Goal: Task Accomplishment & Management: Manage account settings

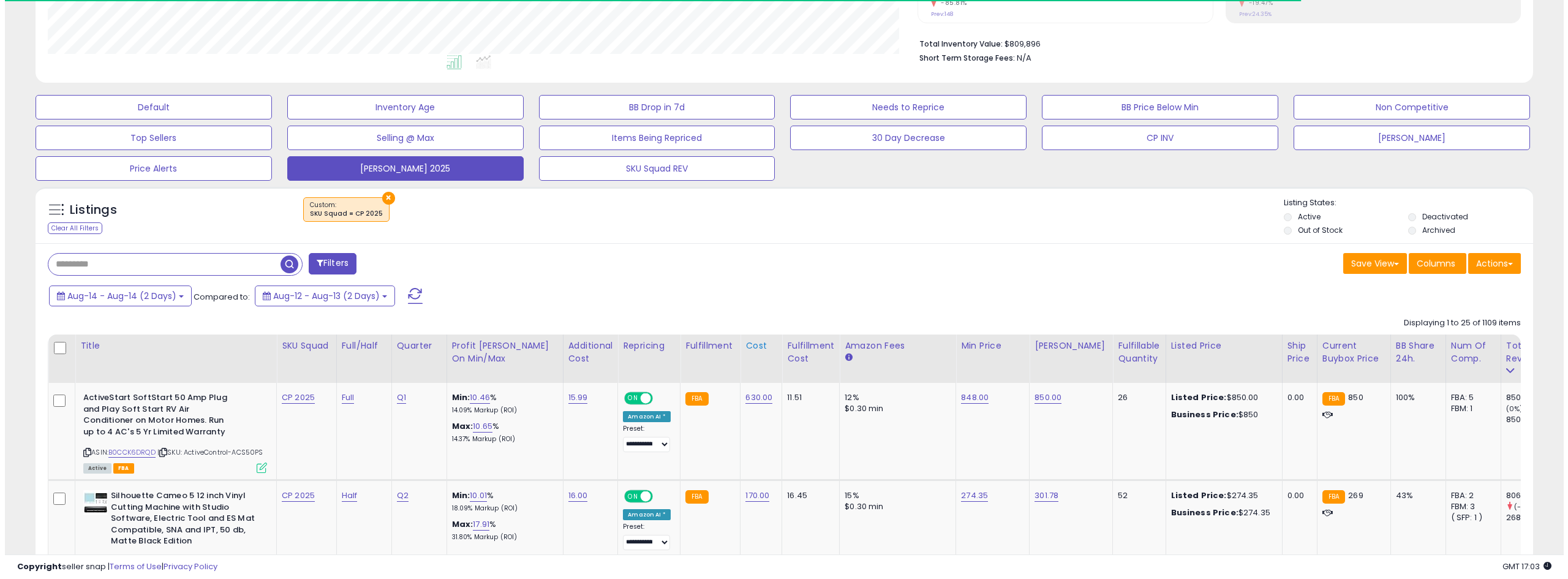
scroll to position [245, 0]
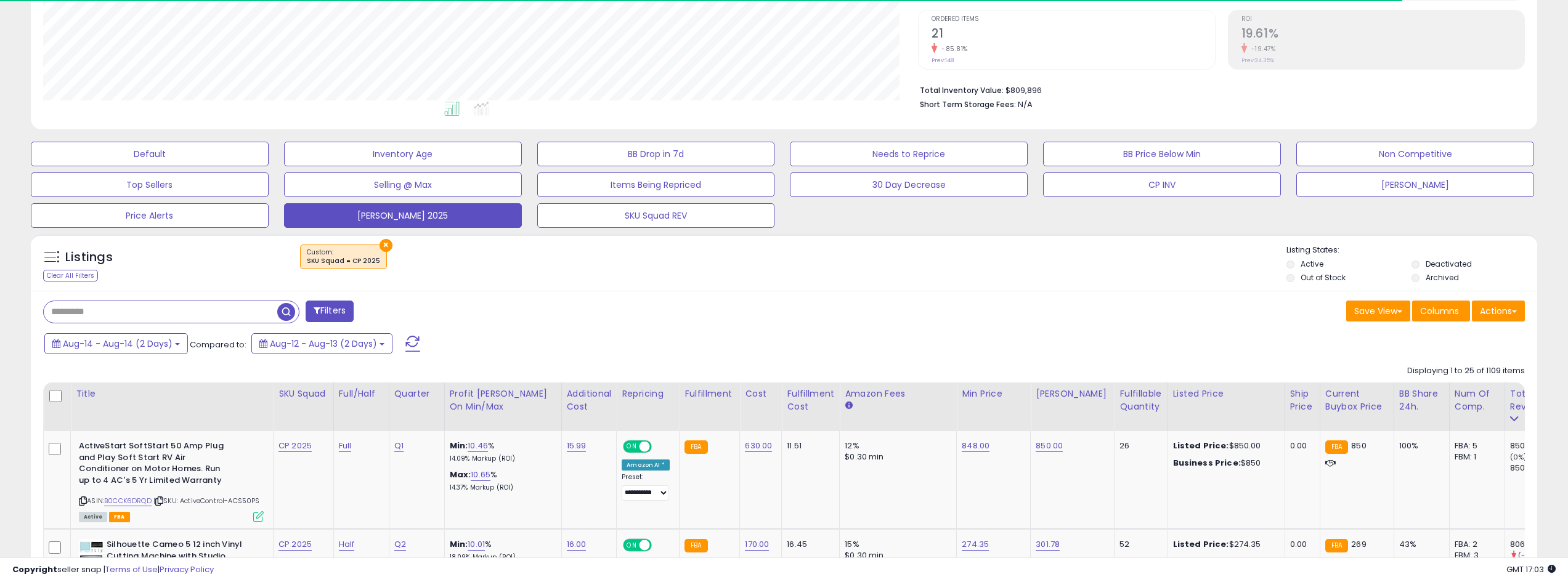
click at [413, 337] on span at bounding box center [413, 343] width 15 height 16
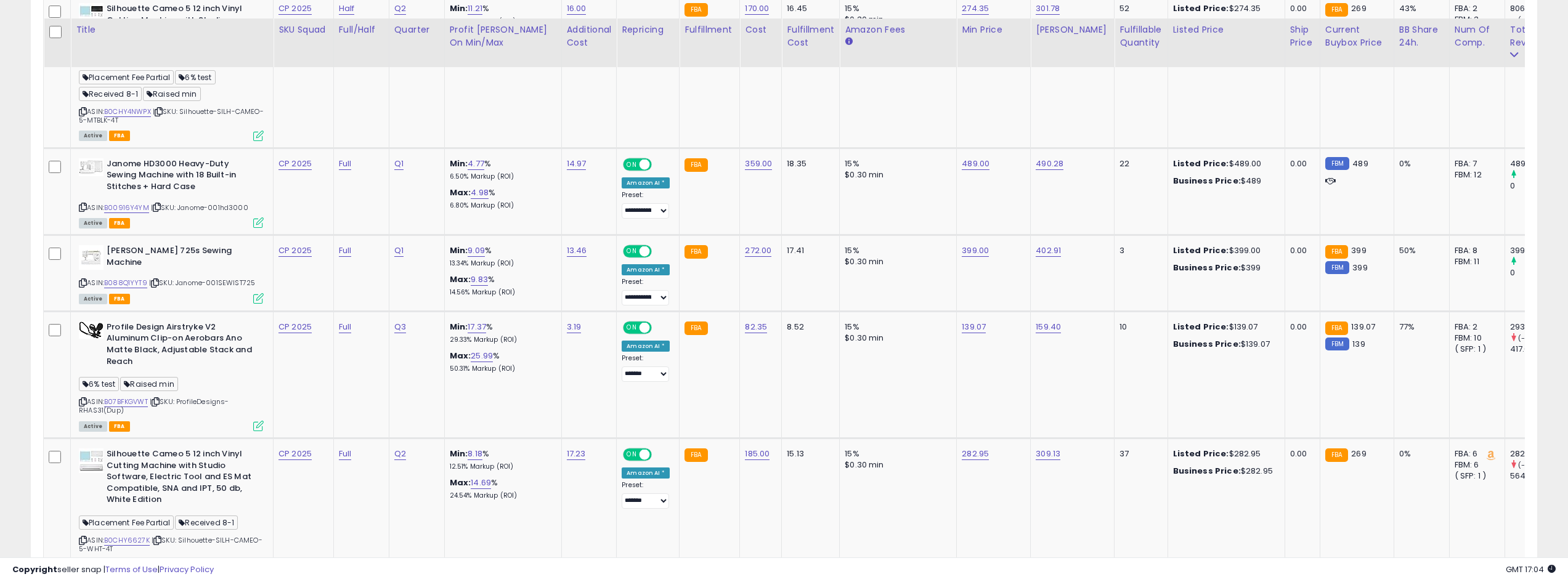
scroll to position [801, 0]
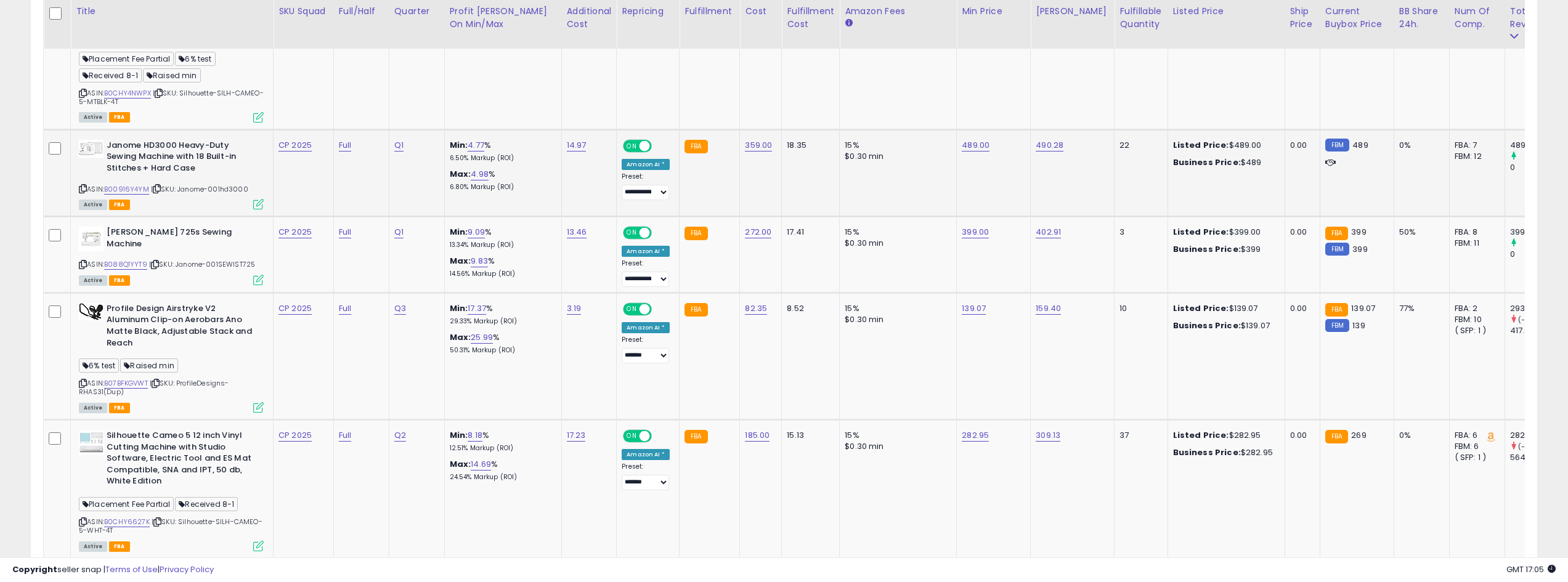
drag, startPoint x: 248, startPoint y: 196, endPoint x: 181, endPoint y: 201, distance: 67.2
click at [181, 194] on span "| SKU: Janome-001hd3000" at bounding box center [199, 189] width 97 height 10
copy span "Janome-001hd3000"
drag, startPoint x: 150, startPoint y: 201, endPoint x: 109, endPoint y: 196, distance: 41.3
click at [109, 196] on div "ASIN: B00916Y4YM | SKU: Janome-001hd3000 Active FBA" at bounding box center [172, 174] width 185 height 69
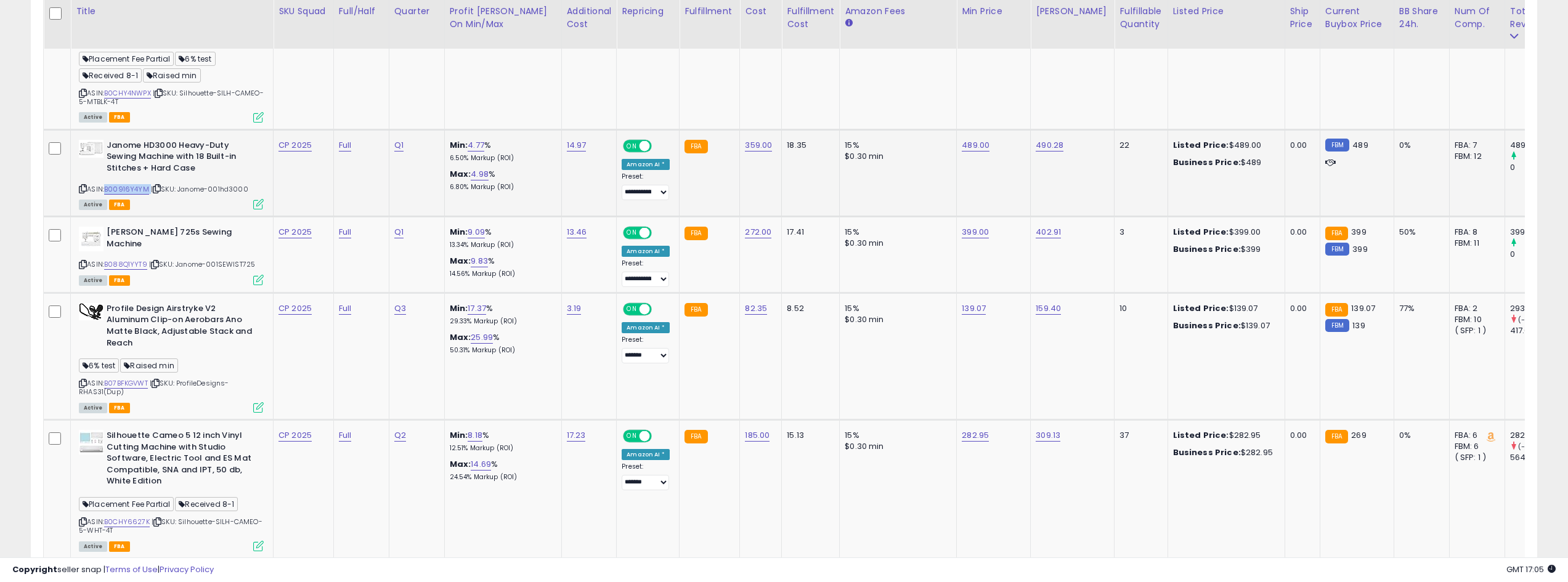
copy div "B00916Y4YM"
drag, startPoint x: 251, startPoint y: 199, endPoint x: 212, endPoint y: 201, distance: 39.1
click at [212, 201] on div "ASIN: B00916Y4YM | SKU: Janome-001hd3000 Active FBA" at bounding box center [172, 174] width 185 height 69
copy span "001hd3000"
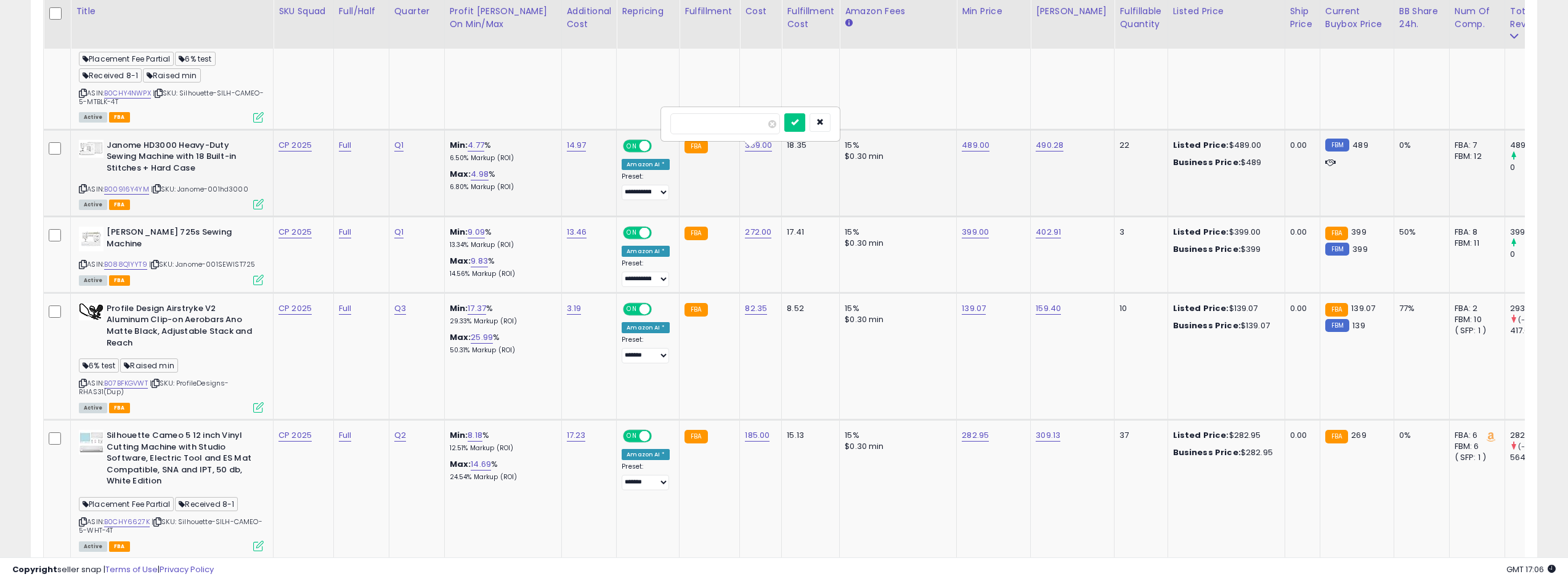
click at [721, 125] on input "*********" at bounding box center [725, 124] width 109 height 21
type input "***"
click at [798, 125] on icon "submit" at bounding box center [795, 122] width 8 height 8
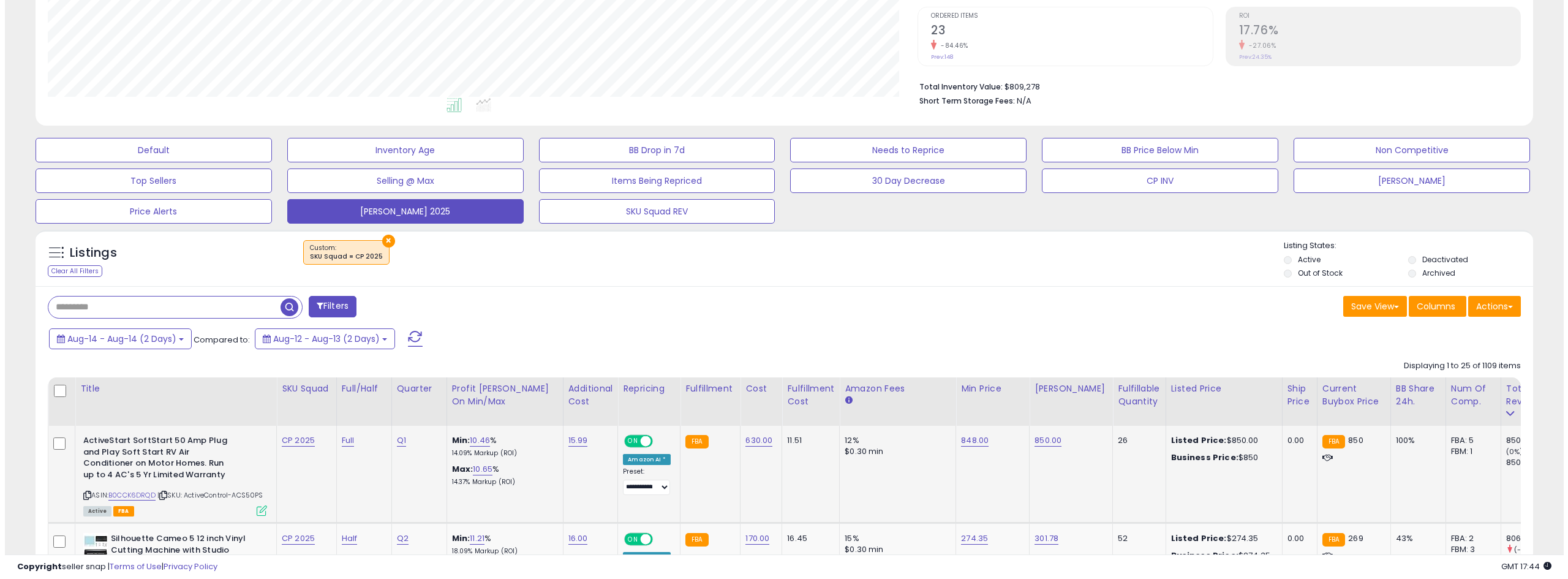
scroll to position [245, 0]
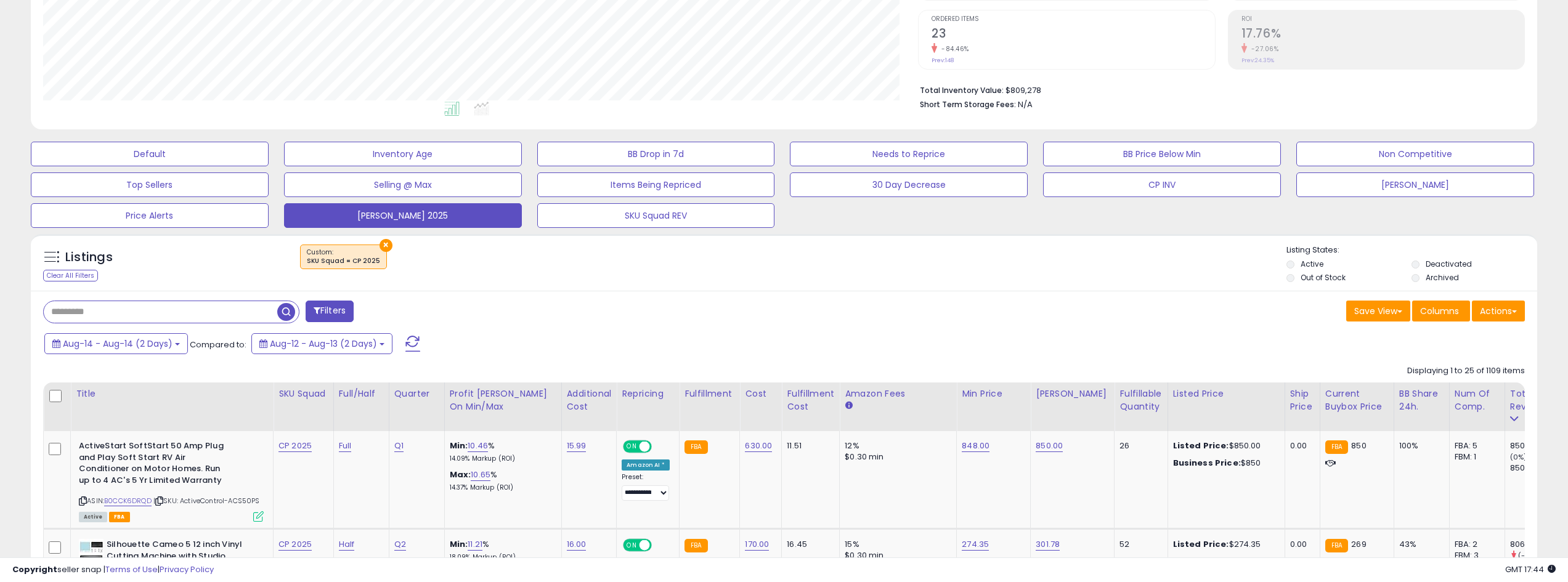
click at [408, 339] on span at bounding box center [413, 343] width 15 height 16
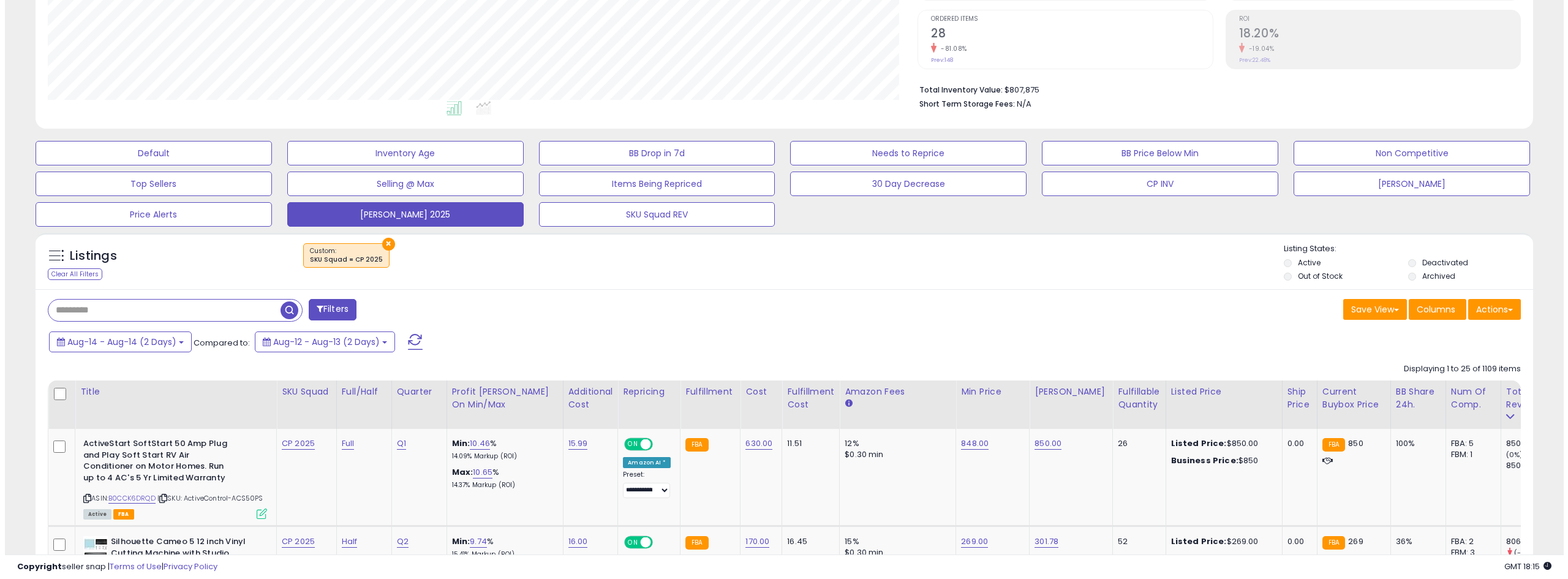
scroll to position [184, 0]
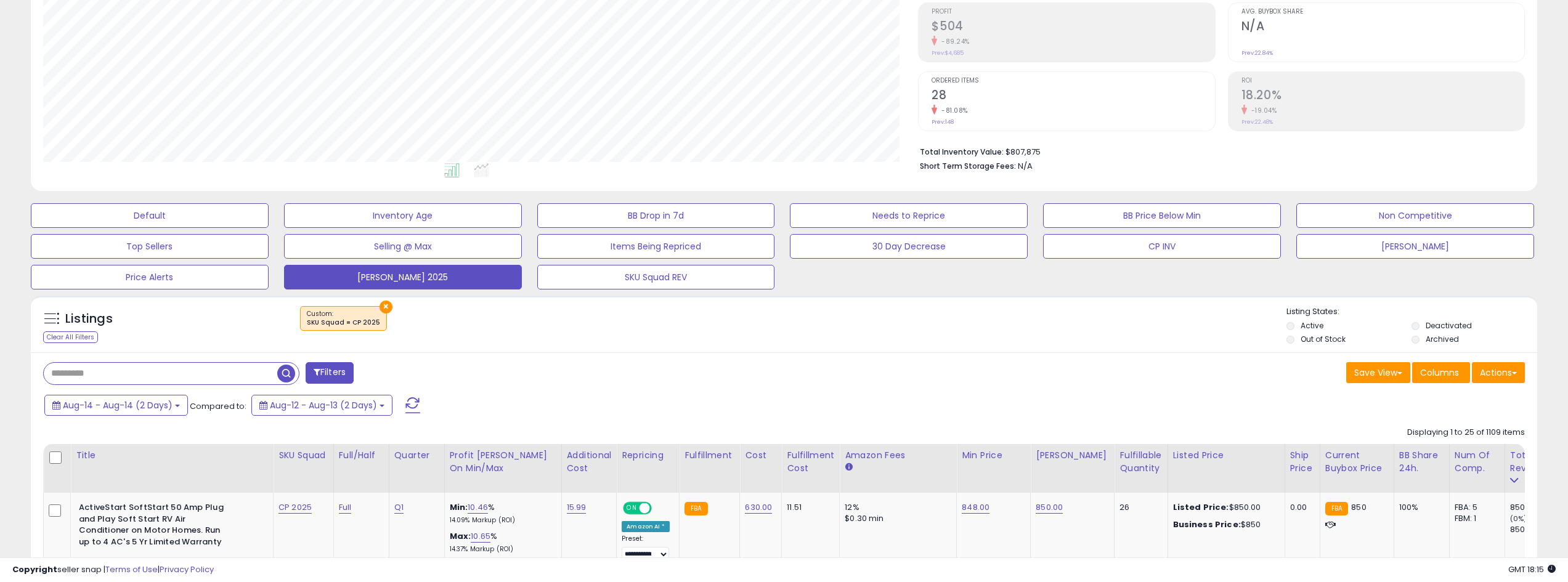
drag, startPoint x: 413, startPoint y: 402, endPoint x: 829, endPoint y: 394, distance: 416.1
click at [412, 402] on span at bounding box center [413, 405] width 15 height 16
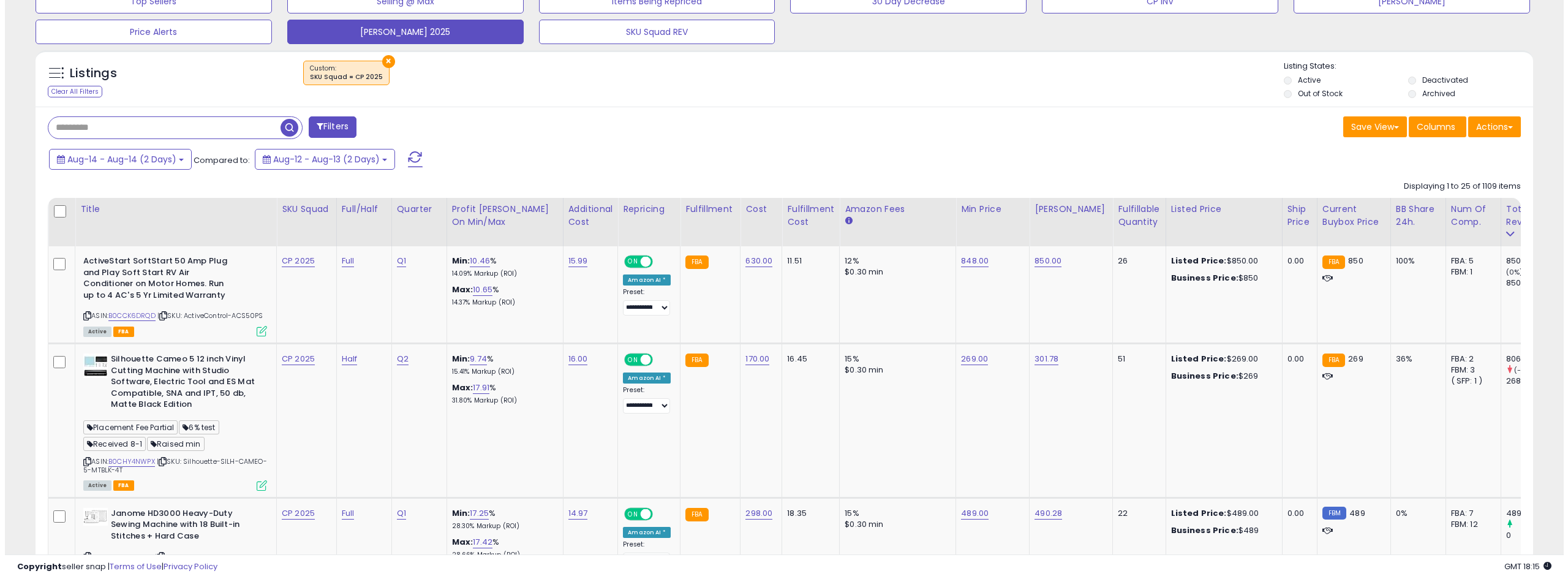
scroll to position [429, 0]
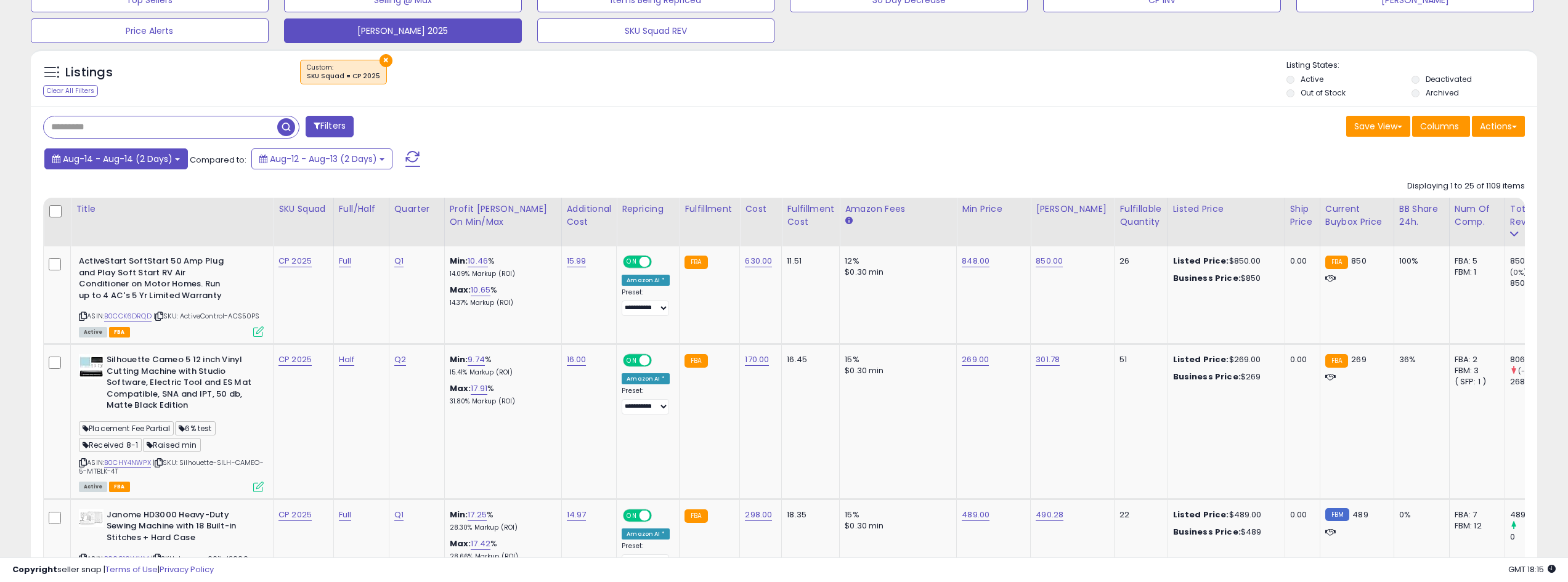
click at [166, 159] on span "Aug-14 - Aug-14 (2 Days)" at bounding box center [118, 159] width 109 height 13
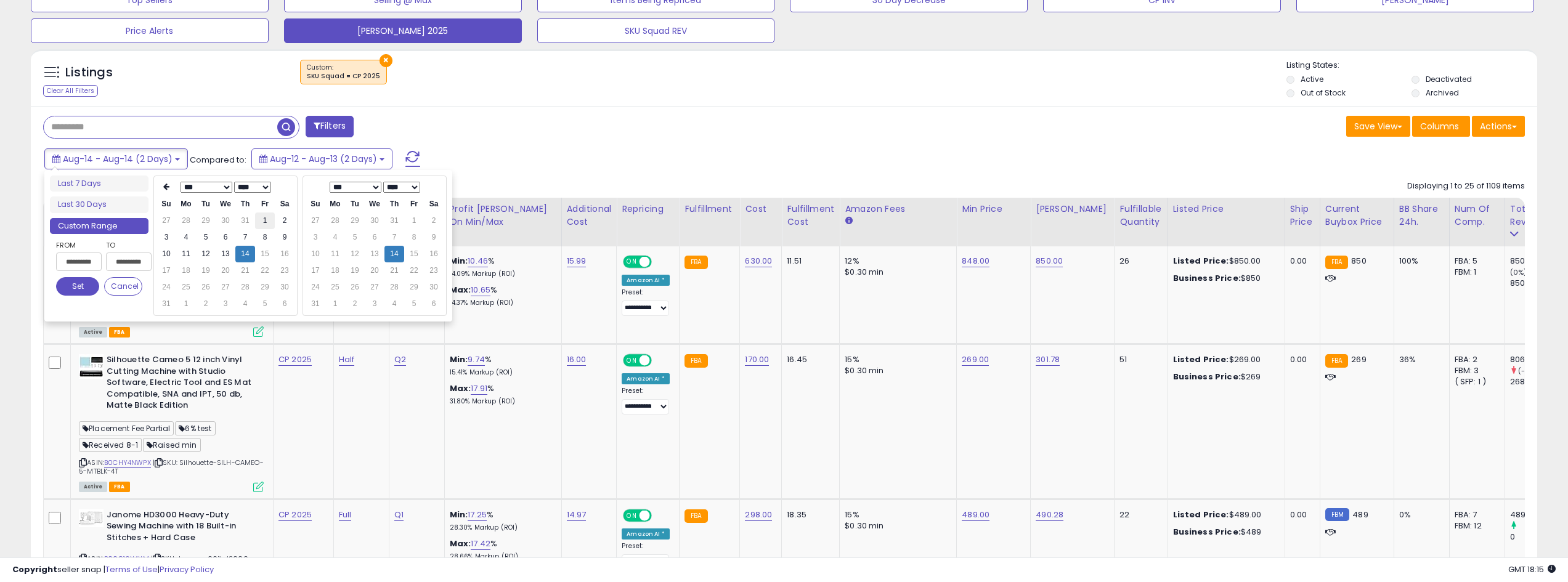
click at [265, 221] on td "1" at bounding box center [265, 221] width 20 height 17
type input "**********"
click at [78, 283] on button "Set" at bounding box center [78, 286] width 43 height 18
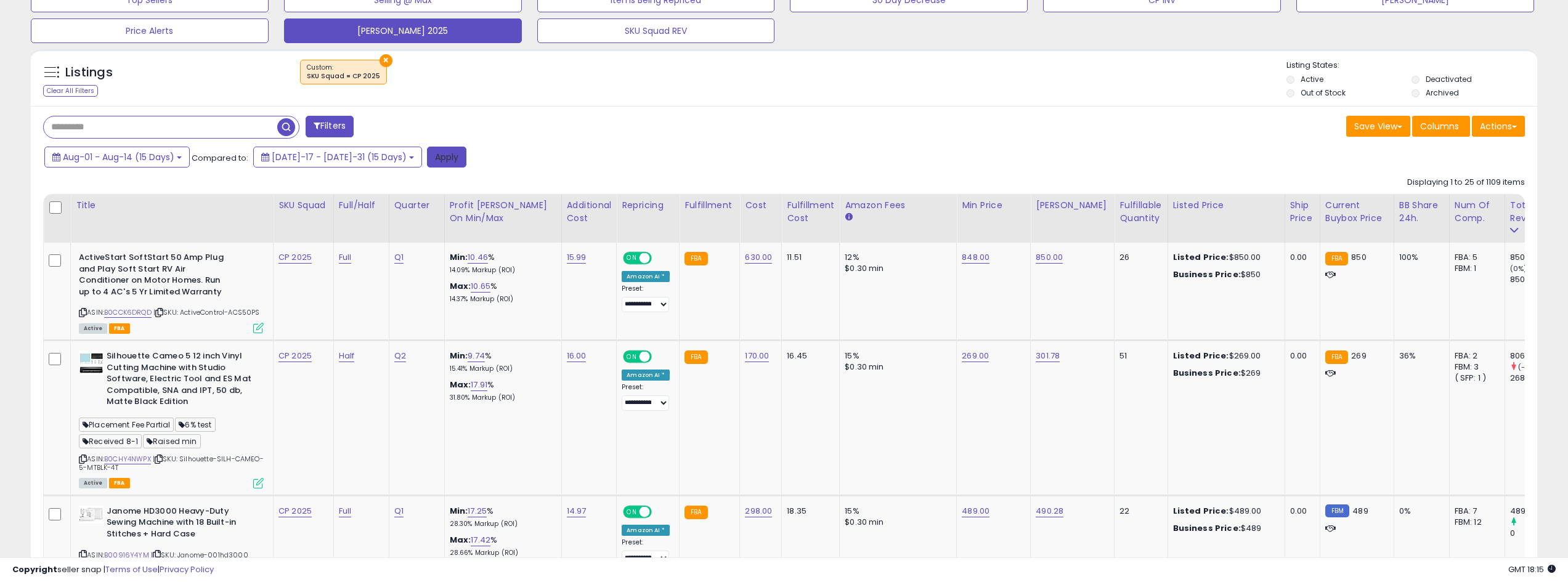
click at [427, 156] on button "Apply" at bounding box center [446, 157] width 39 height 21
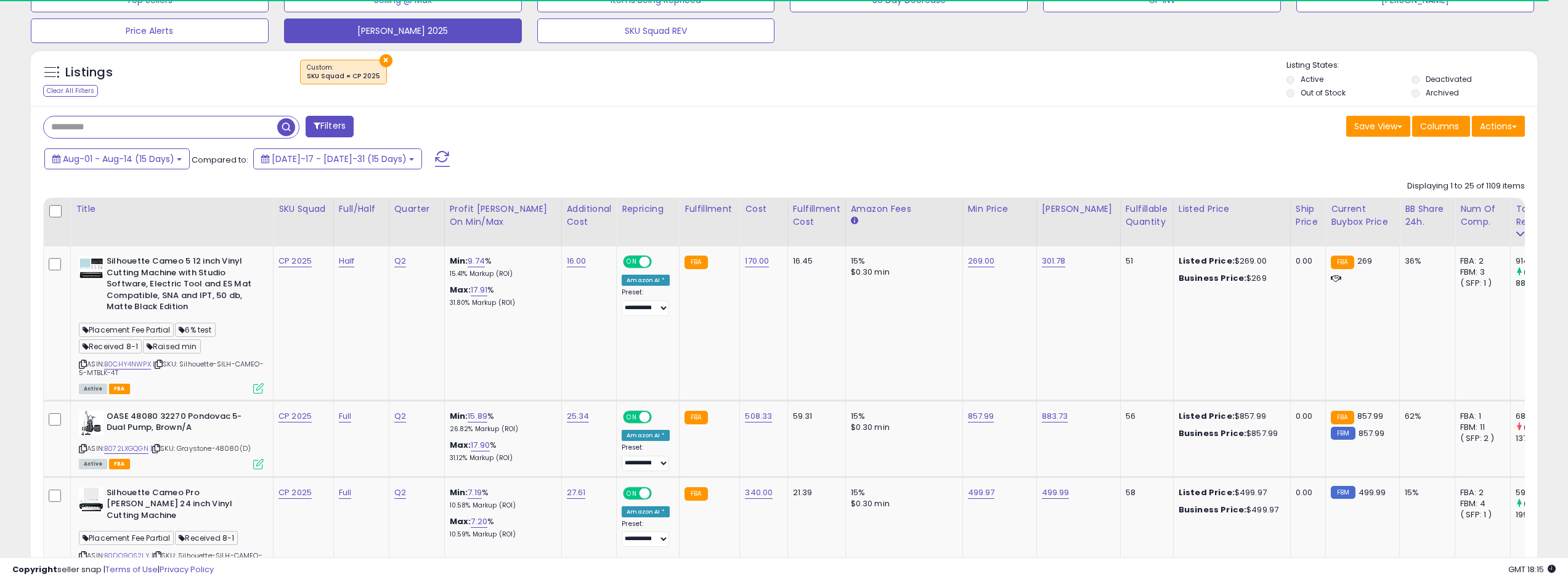
scroll to position [615512, 615122]
click at [175, 158] on button "Aug-01 - Aug-14 (15 Days)" at bounding box center [116, 159] width 145 height 21
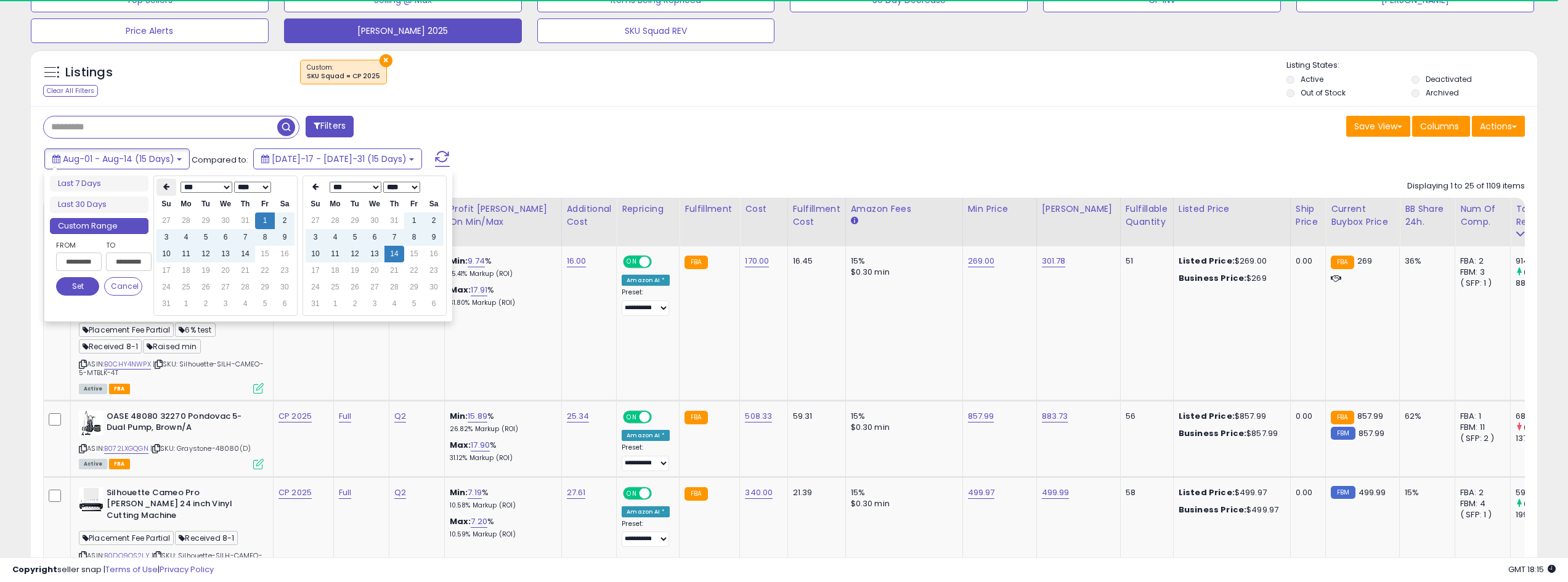
click at [169, 190] on icon at bounding box center [166, 186] width 6 height 8
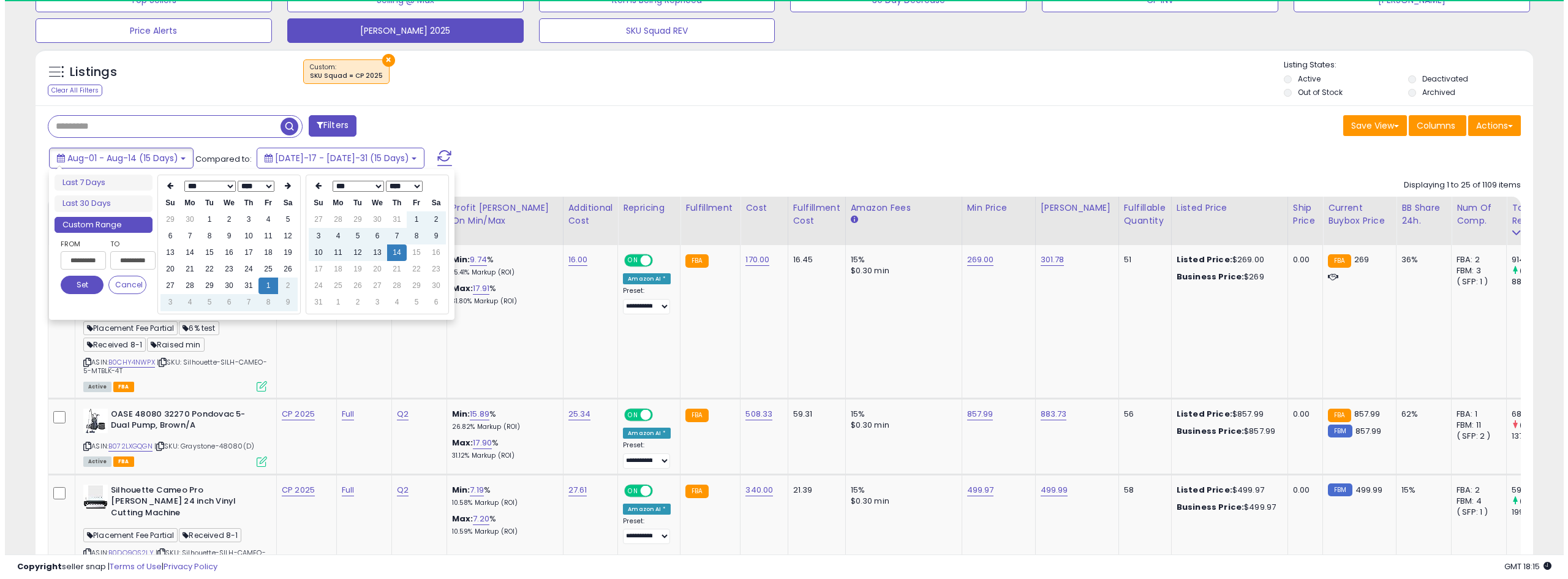
scroll to position [251, 870]
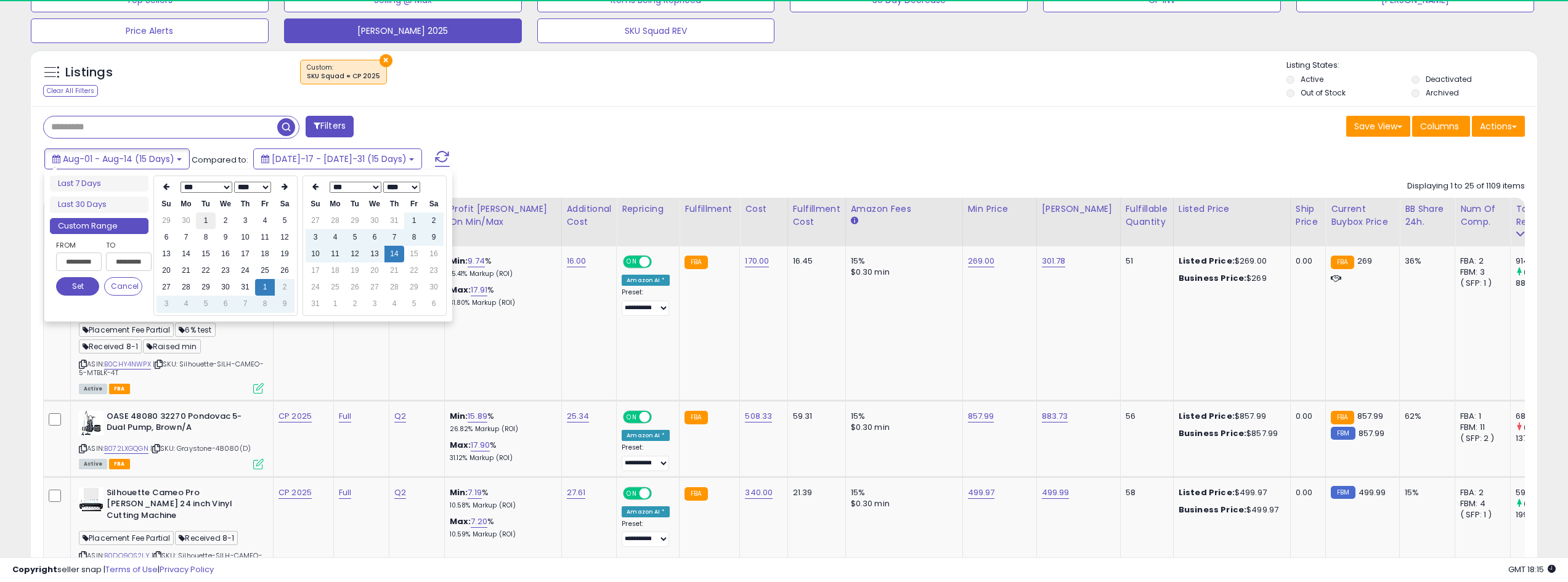
click at [209, 215] on td "1" at bounding box center [206, 221] width 20 height 17
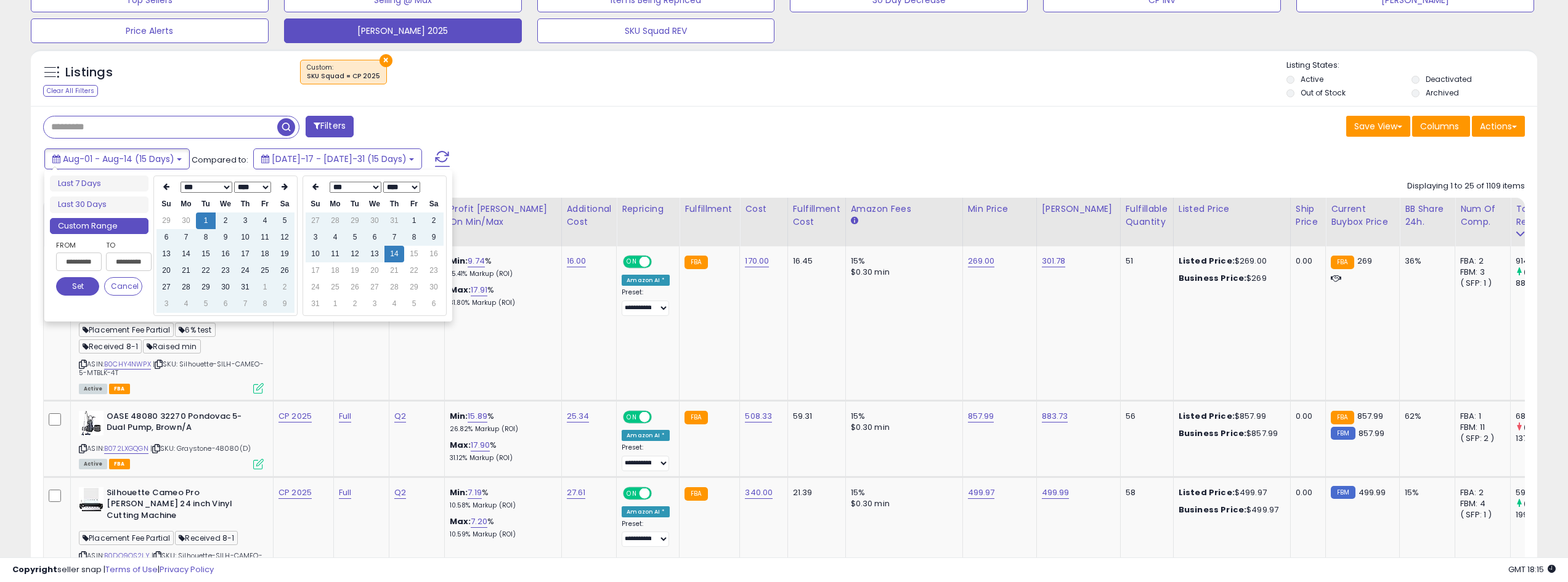
type input "**********"
click at [84, 287] on button "Set" at bounding box center [78, 286] width 43 height 18
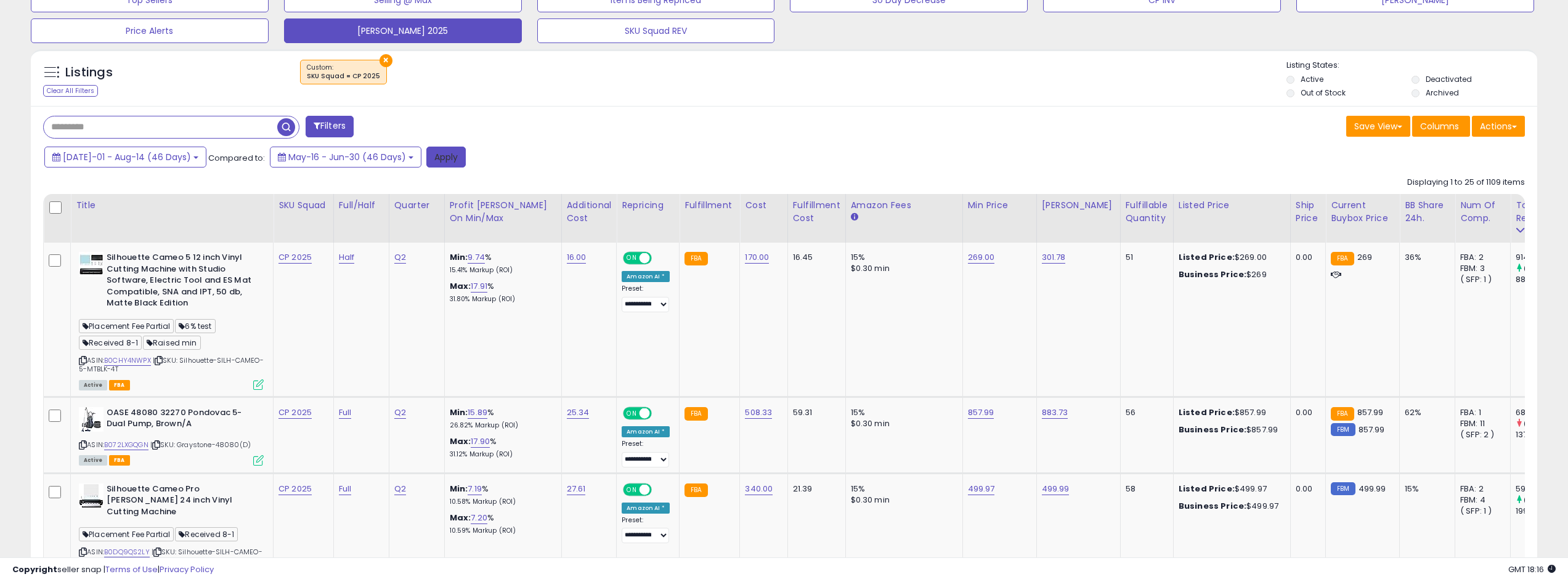
click at [438, 159] on button "Apply" at bounding box center [446, 157] width 39 height 21
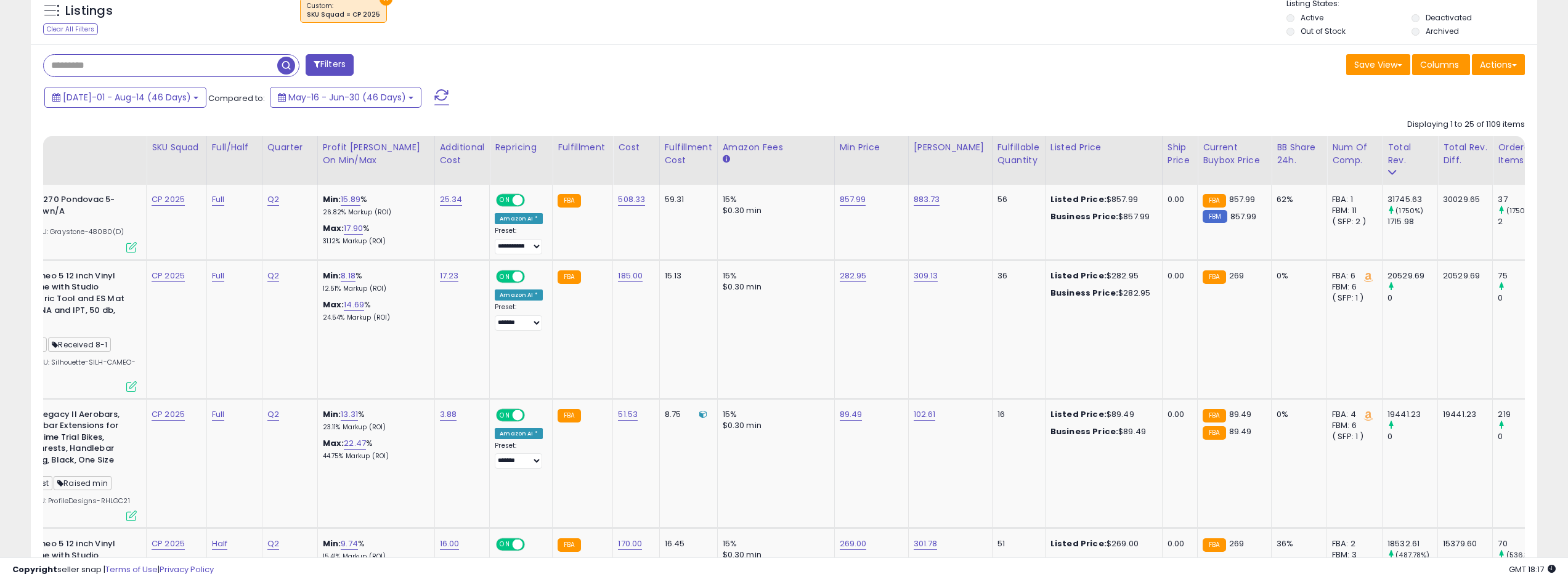
scroll to position [0, 0]
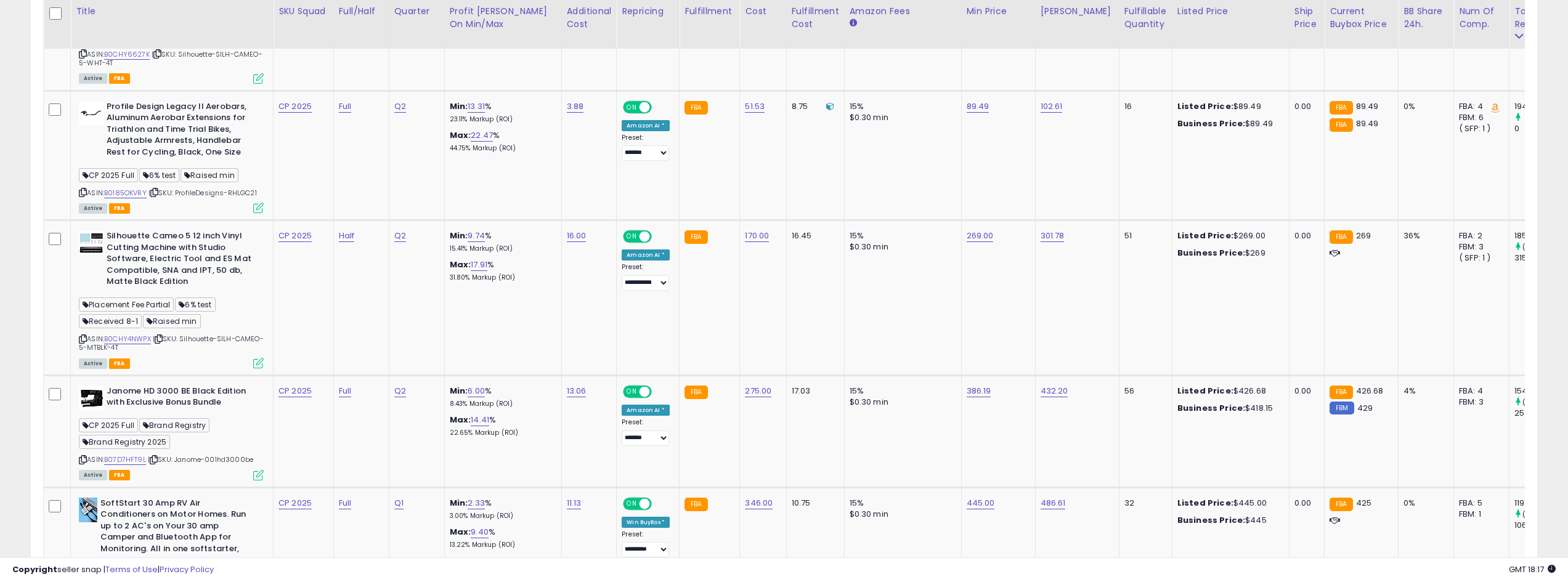
drag, startPoint x: 614, startPoint y: 548, endPoint x: 881, endPoint y: 548, distance: 267.0
click at [881, 548] on div at bounding box center [784, 552] width 1481 height 12
click at [130, 461] on link "B07D7HFT9L" at bounding box center [125, 459] width 42 height 11
click at [482, 389] on link "6.00" at bounding box center [476, 392] width 18 height 13
type input "*"
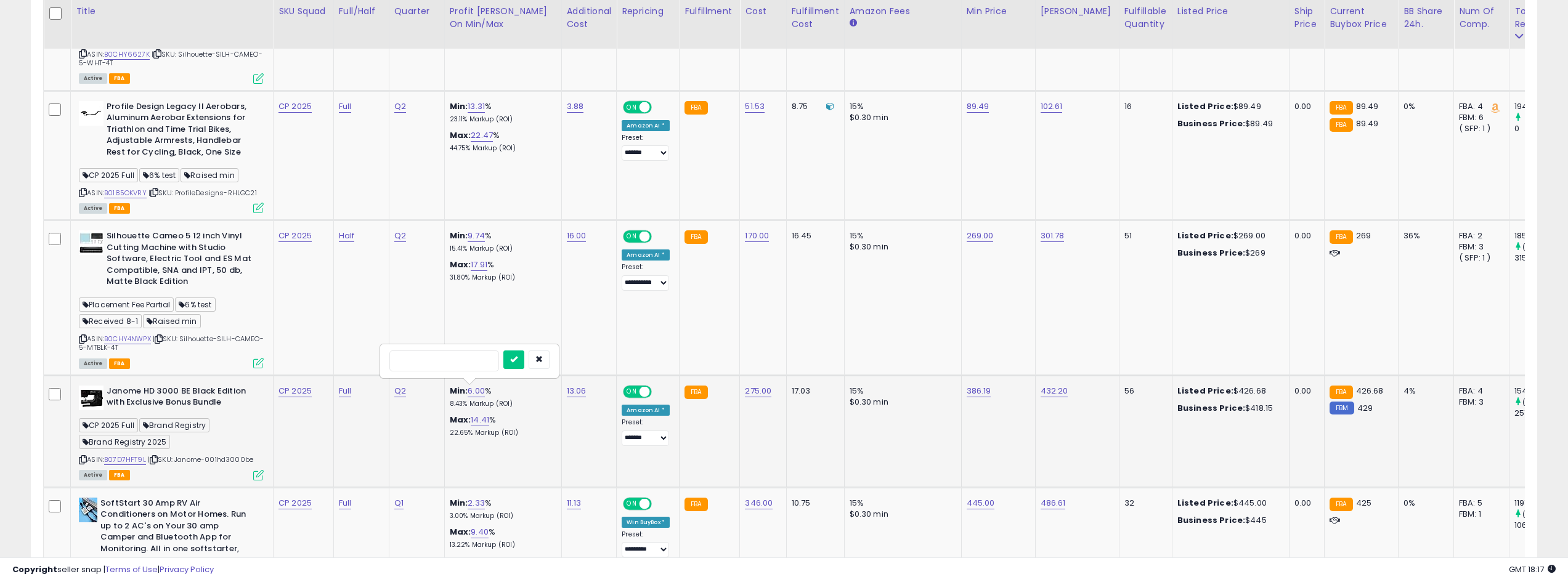
type input "*"
type input "*****"
click at [518, 362] on icon "submit" at bounding box center [514, 359] width 8 height 8
click at [485, 389] on link "10.01" at bounding box center [476, 392] width 18 height 13
type input "*****"
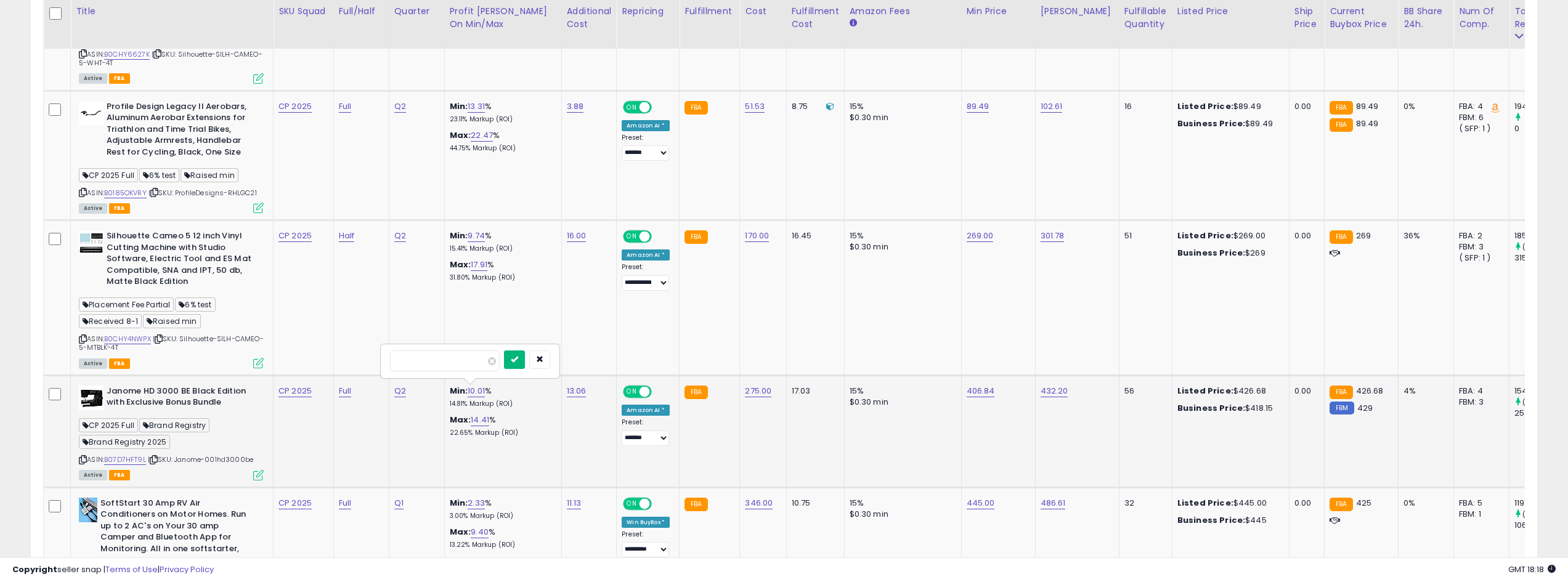
click at [518, 356] on icon "submit" at bounding box center [514, 359] width 8 height 8
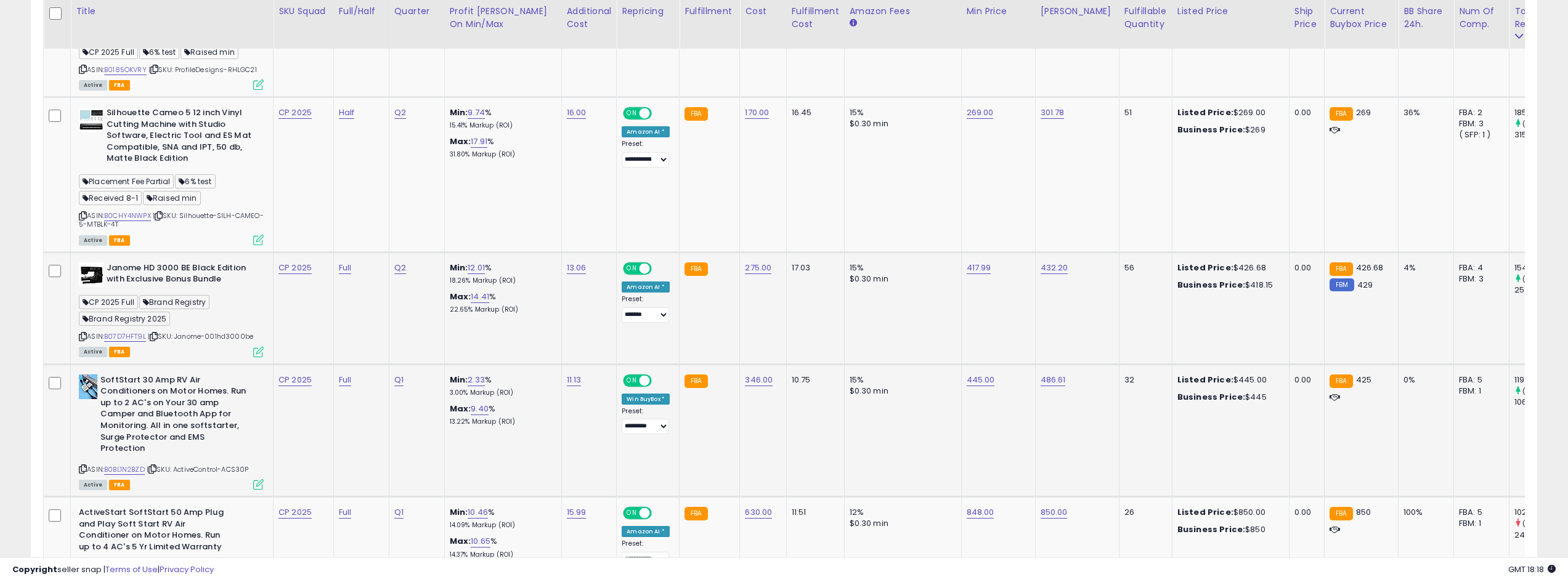
drag, startPoint x: 256, startPoint y: 455, endPoint x: 228, endPoint y: 457, distance: 28.1
click at [228, 457] on div "ASIN: B0BL1N2BZD | SKU: ActiveControl-ACS30P Active FBA" at bounding box center [172, 432] width 185 height 115
copy span "ACS30P"
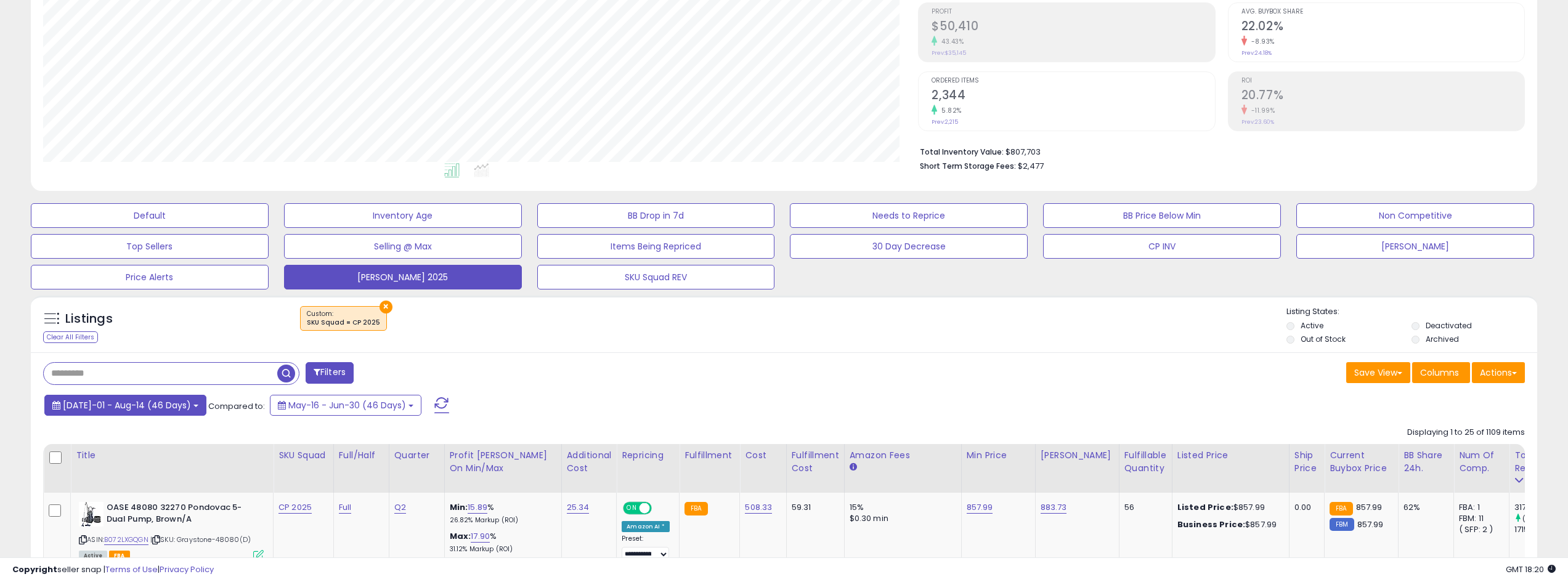
click at [161, 401] on span "[DATE]-01 - Aug-14 (46 Days)" at bounding box center [127, 406] width 128 height 13
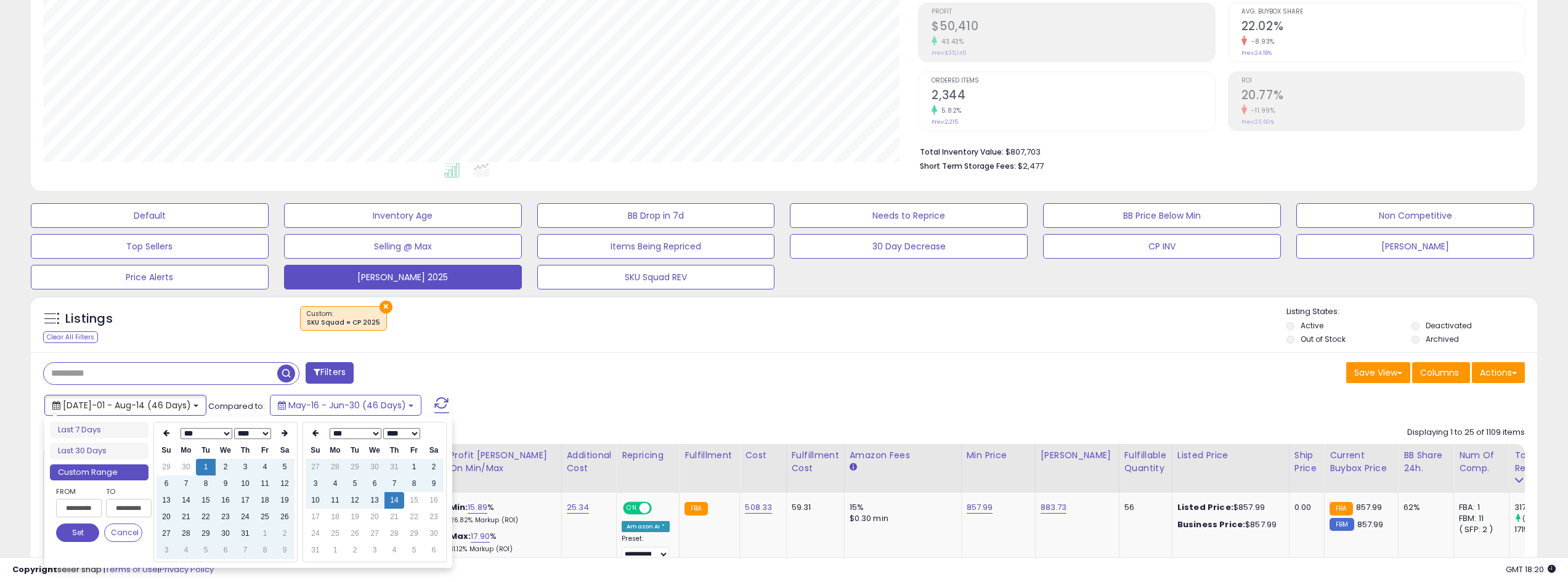
type input "**********"
click at [288, 436] on icon at bounding box center [284, 433] width 6 height 8
click at [264, 464] on td "1" at bounding box center [265, 467] width 20 height 17
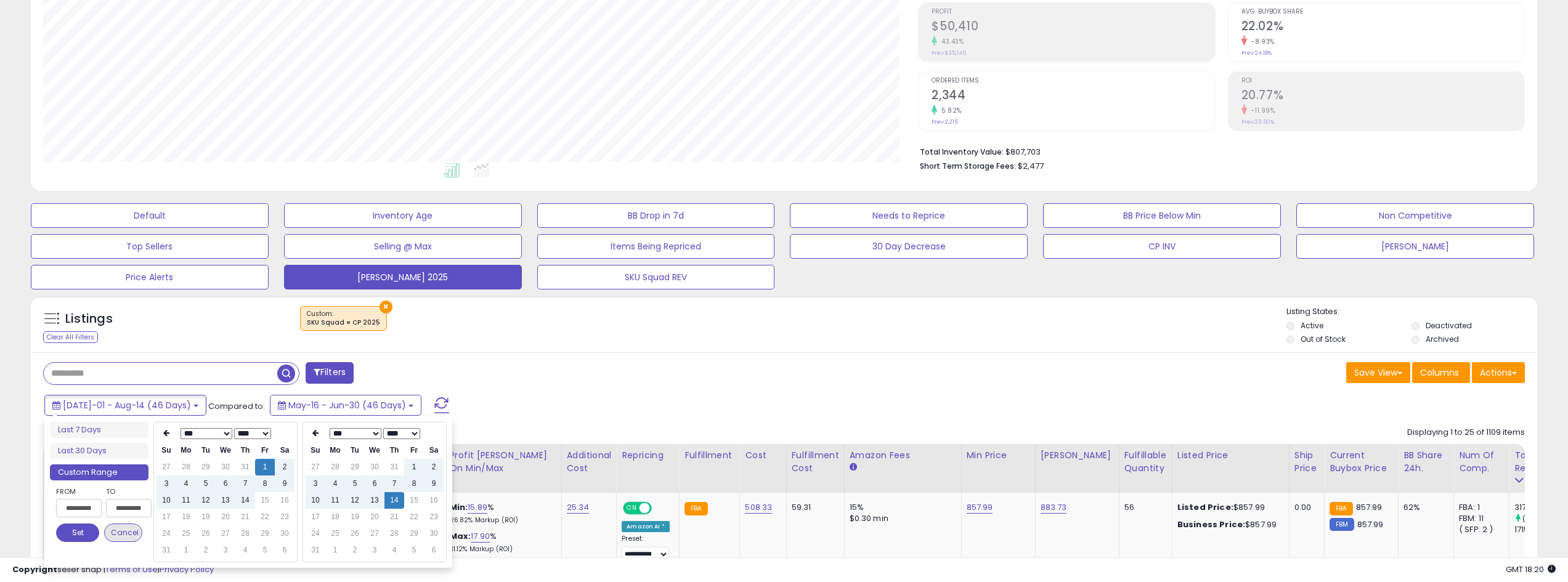
type input "**********"
drag, startPoint x: 64, startPoint y: 533, endPoint x: 74, endPoint y: 541, distance: 12.8
click at [64, 533] on button "Set" at bounding box center [78, 532] width 43 height 18
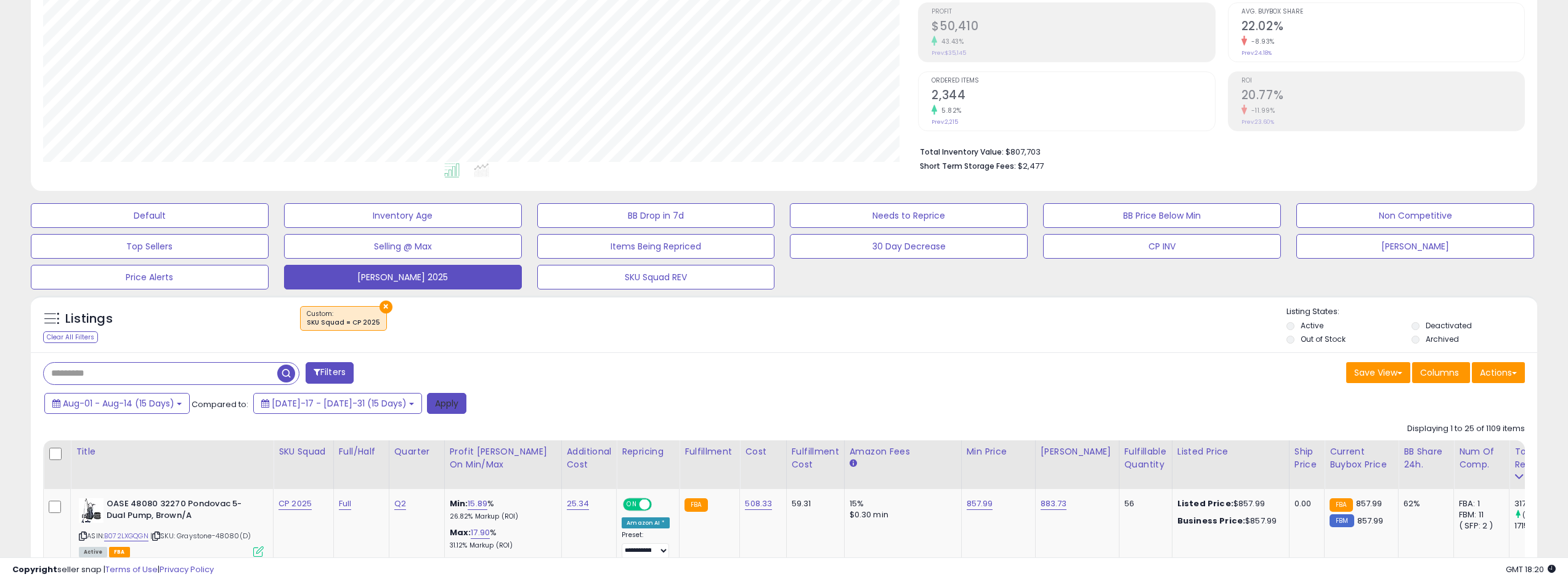
click at [427, 404] on button "Apply" at bounding box center [446, 403] width 39 height 21
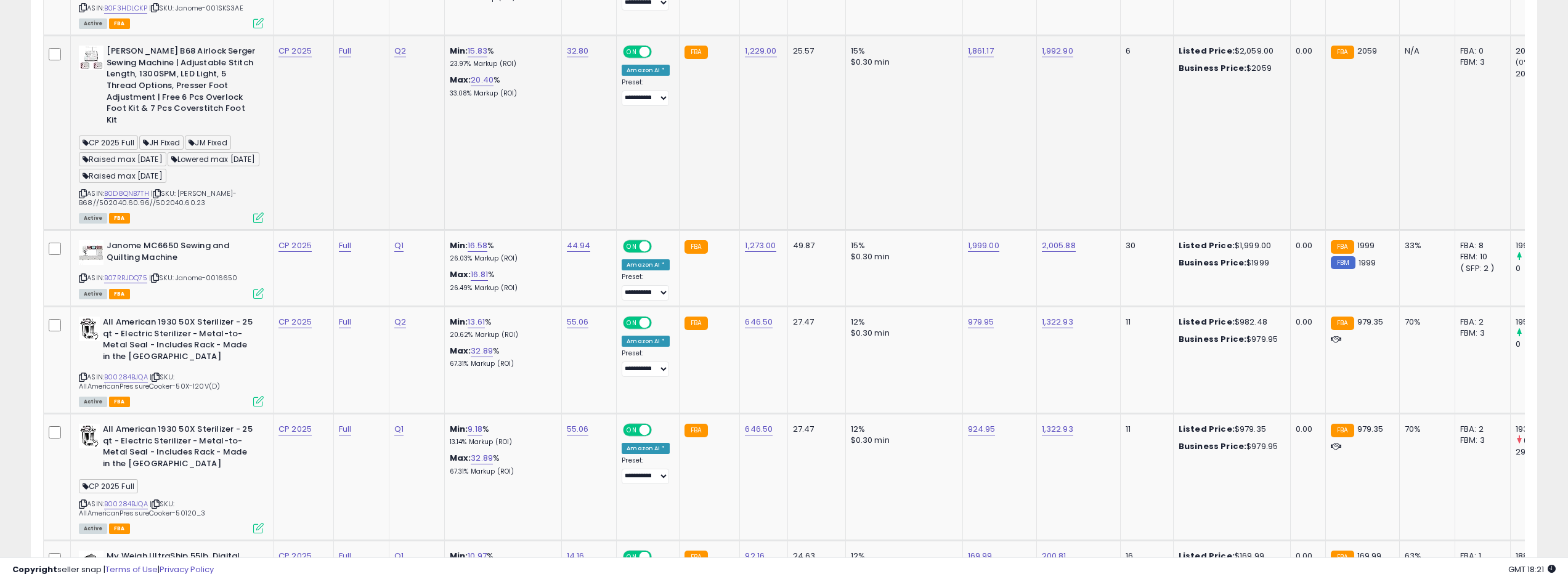
scroll to position [2771, 0]
